Goal: Task Accomplishment & Management: Complete application form

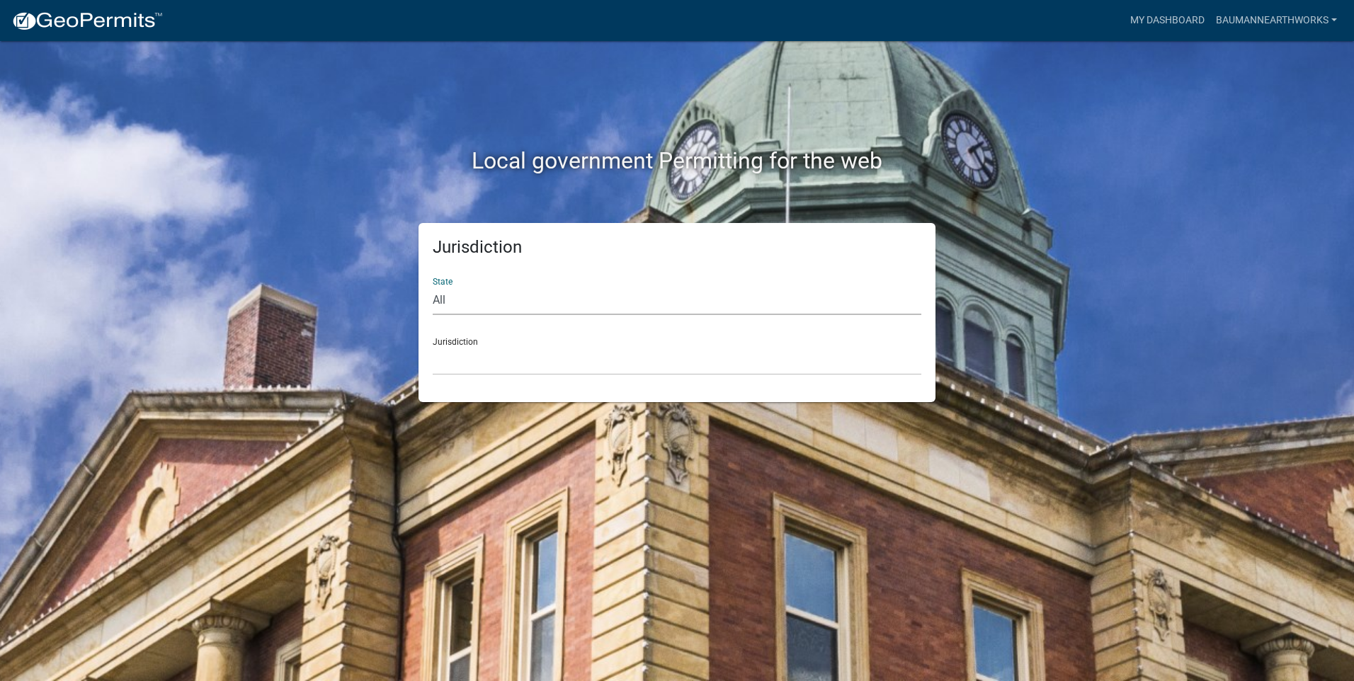
click at [460, 293] on select "All [US_STATE] [US_STATE] [US_STATE] [US_STATE] [US_STATE] [US_STATE] [US_STATE…" at bounding box center [677, 300] width 489 height 29
select select "[US_STATE]"
click at [433, 286] on select "All [US_STATE] [US_STATE] [US_STATE] [US_STATE] [US_STATE] [US_STATE] [US_STATE…" at bounding box center [677, 300] width 489 height 29
click at [496, 356] on select "[GEOGRAPHIC_DATA], [US_STATE] [GEOGRAPHIC_DATA], [US_STATE] [GEOGRAPHIC_DATA], …" at bounding box center [677, 360] width 489 height 29
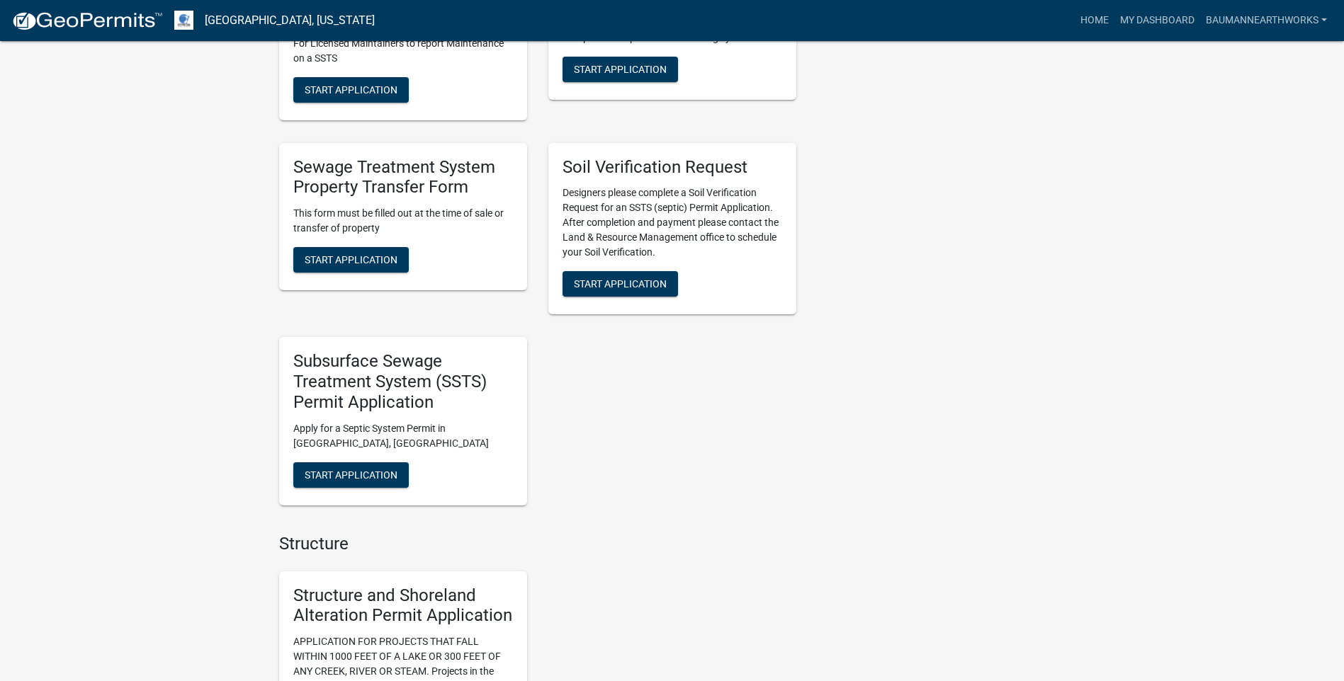
scroll to position [850, 0]
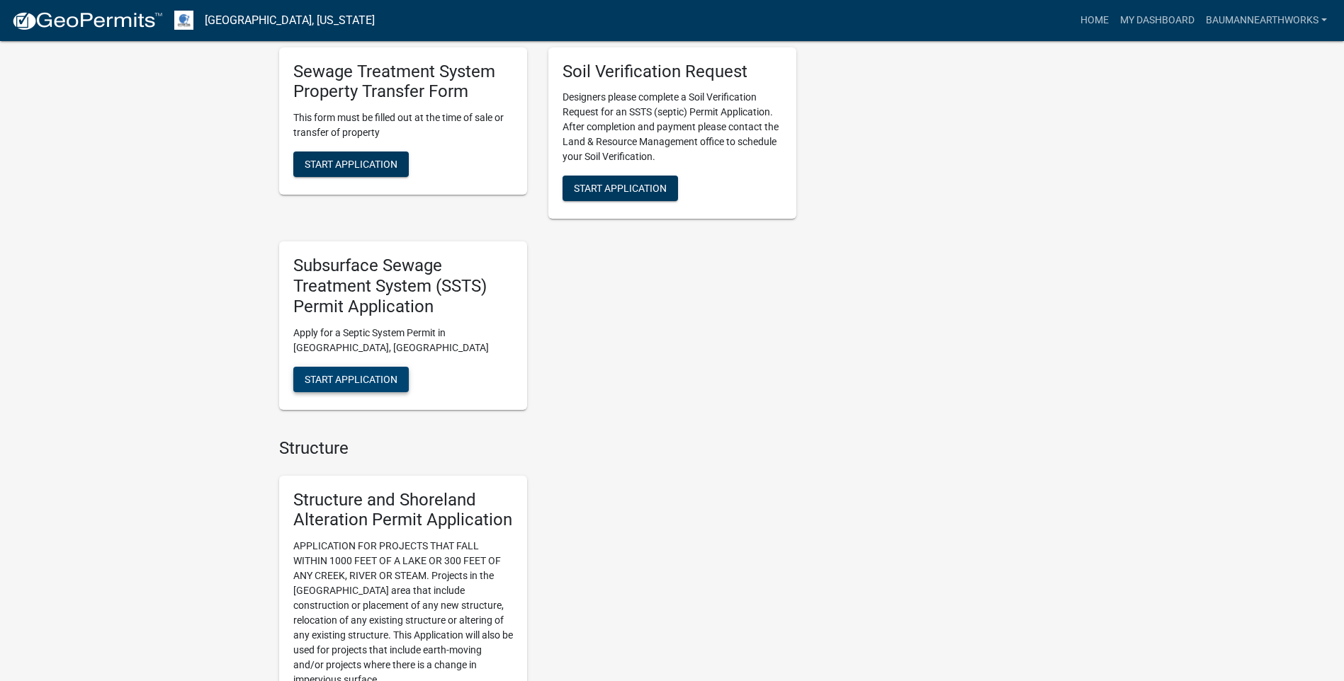
click at [362, 383] on span "Start Application" at bounding box center [351, 378] width 93 height 11
